Goal: Find specific page/section

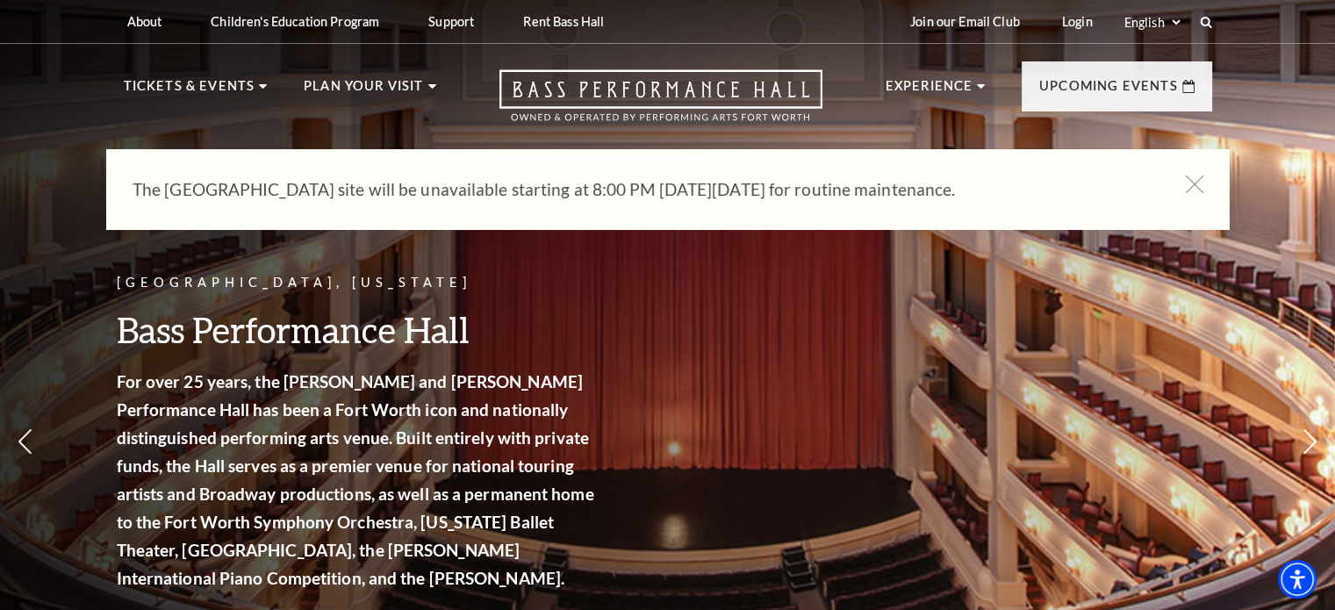
click at [1207, 187] on div "The Bass Performance Hall site will be unavailable starting at 8:00 PM on Tuesd…" at bounding box center [667, 189] width 1123 height 81
click at [1197, 185] on icon at bounding box center [1194, 185] width 22 height 22
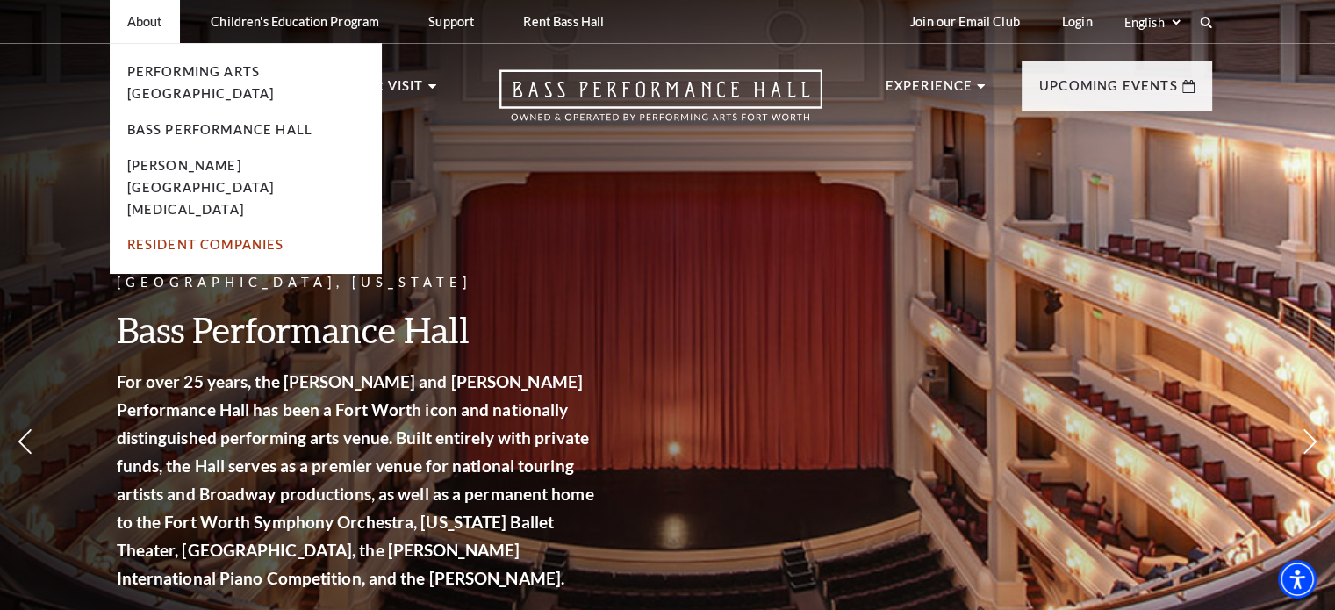
click at [224, 237] on link "Resident Companies" at bounding box center [205, 244] width 157 height 15
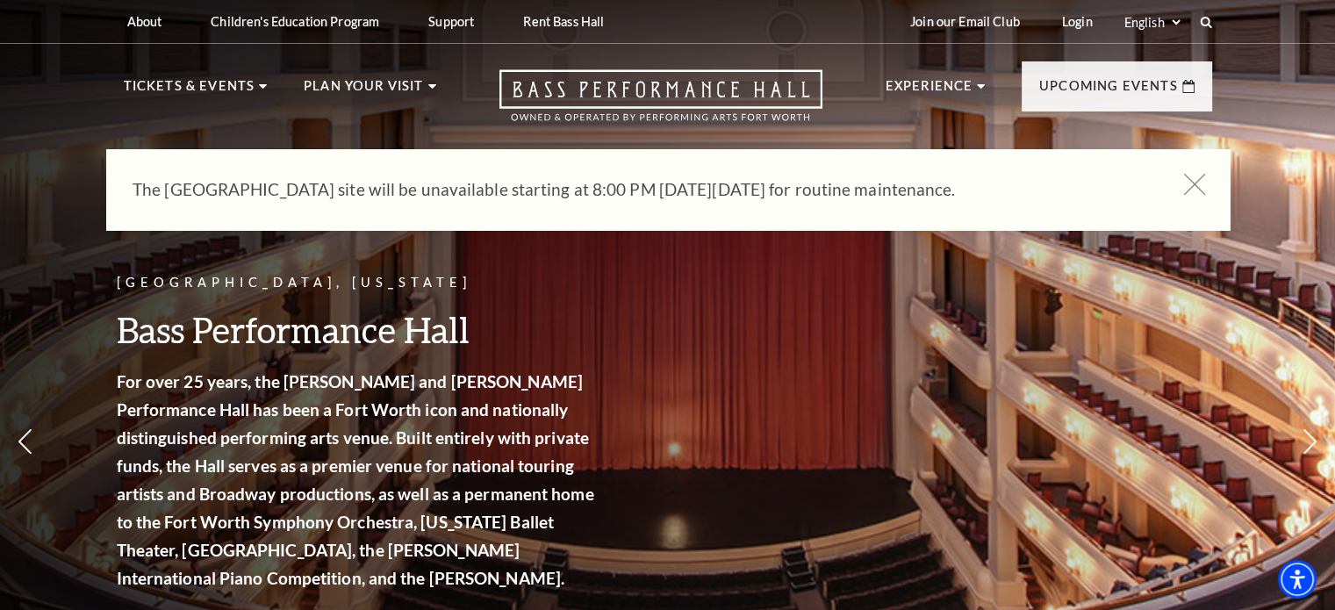
click at [1195, 185] on use at bounding box center [1194, 184] width 22 height 22
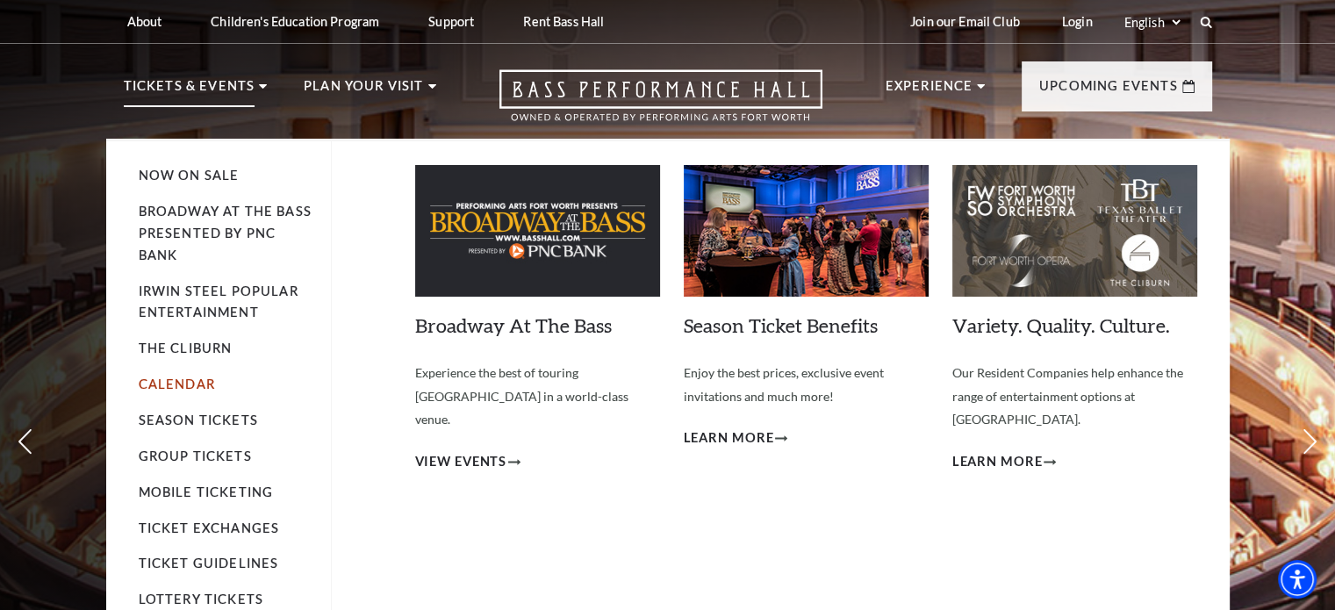
click at [191, 388] on link "Calendar" at bounding box center [177, 384] width 76 height 15
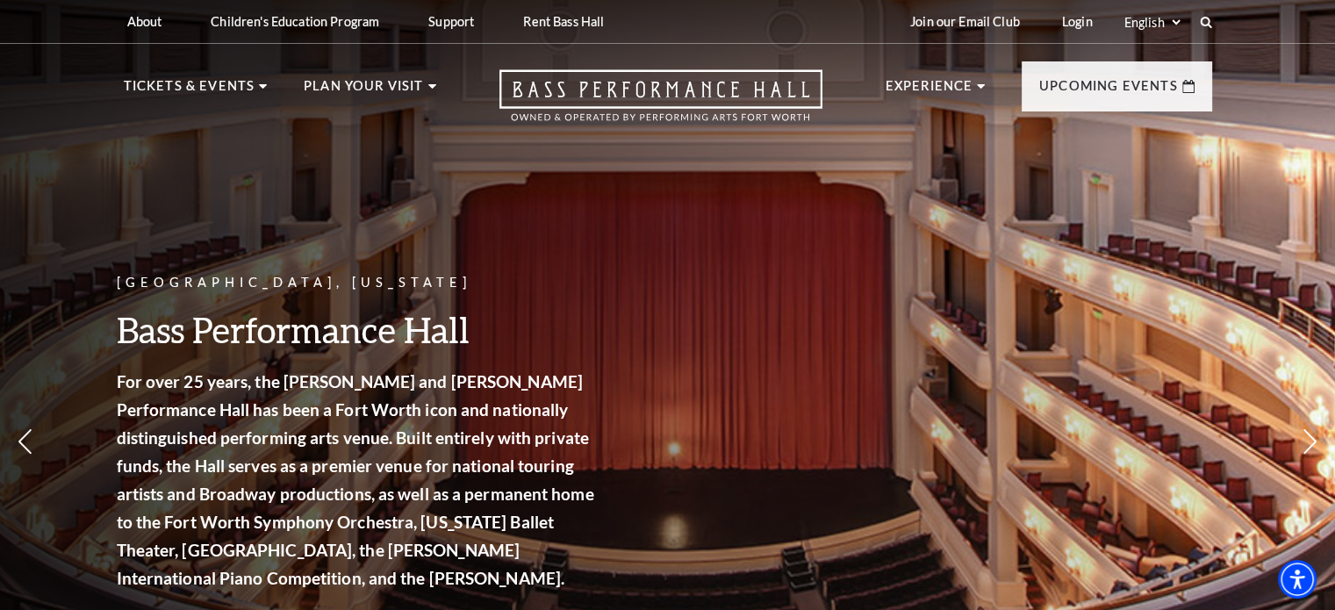
click at [32, 133] on header "About Performing Arts Fort Worth Bass Performance Hall Maddox Muse Center Resid…" at bounding box center [667, 69] width 1335 height 139
